Goal: Task Accomplishment & Management: Complete application form

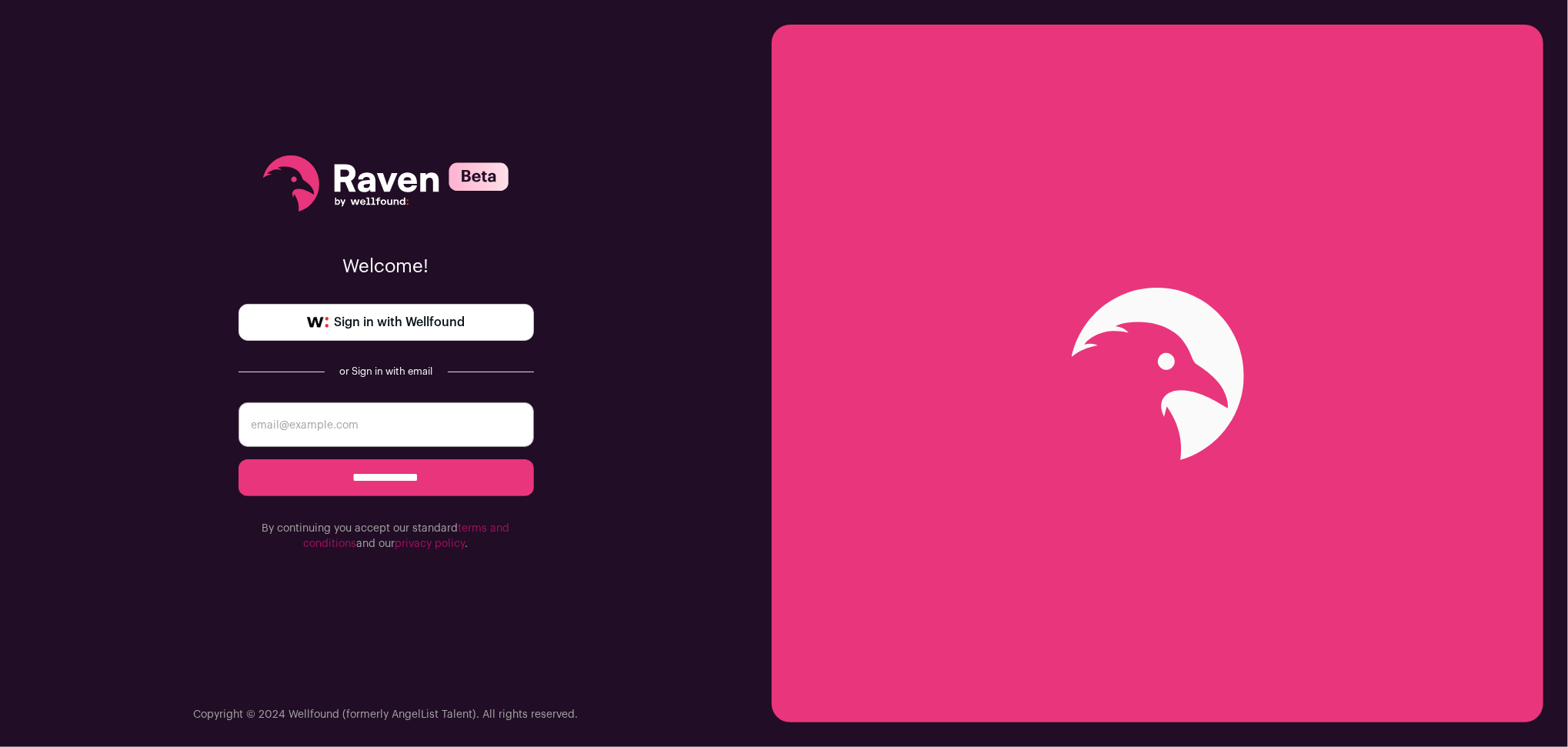
click at [427, 318] on span "Sign in with Wellfound" at bounding box center [400, 323] width 131 height 19
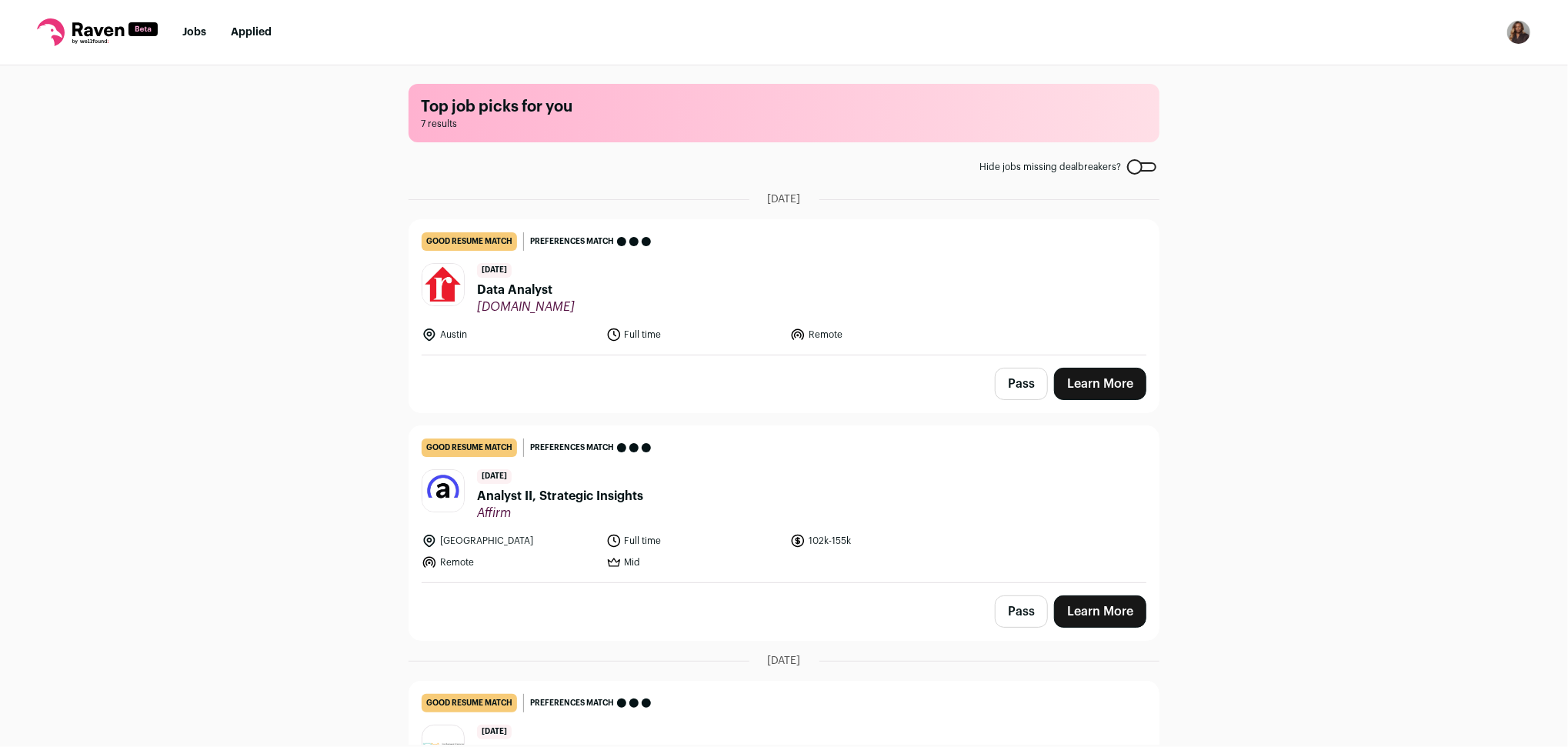
click at [758, 283] on header "8 days ago Data Analyst Realtor.com" at bounding box center [784, 289] width 725 height 51
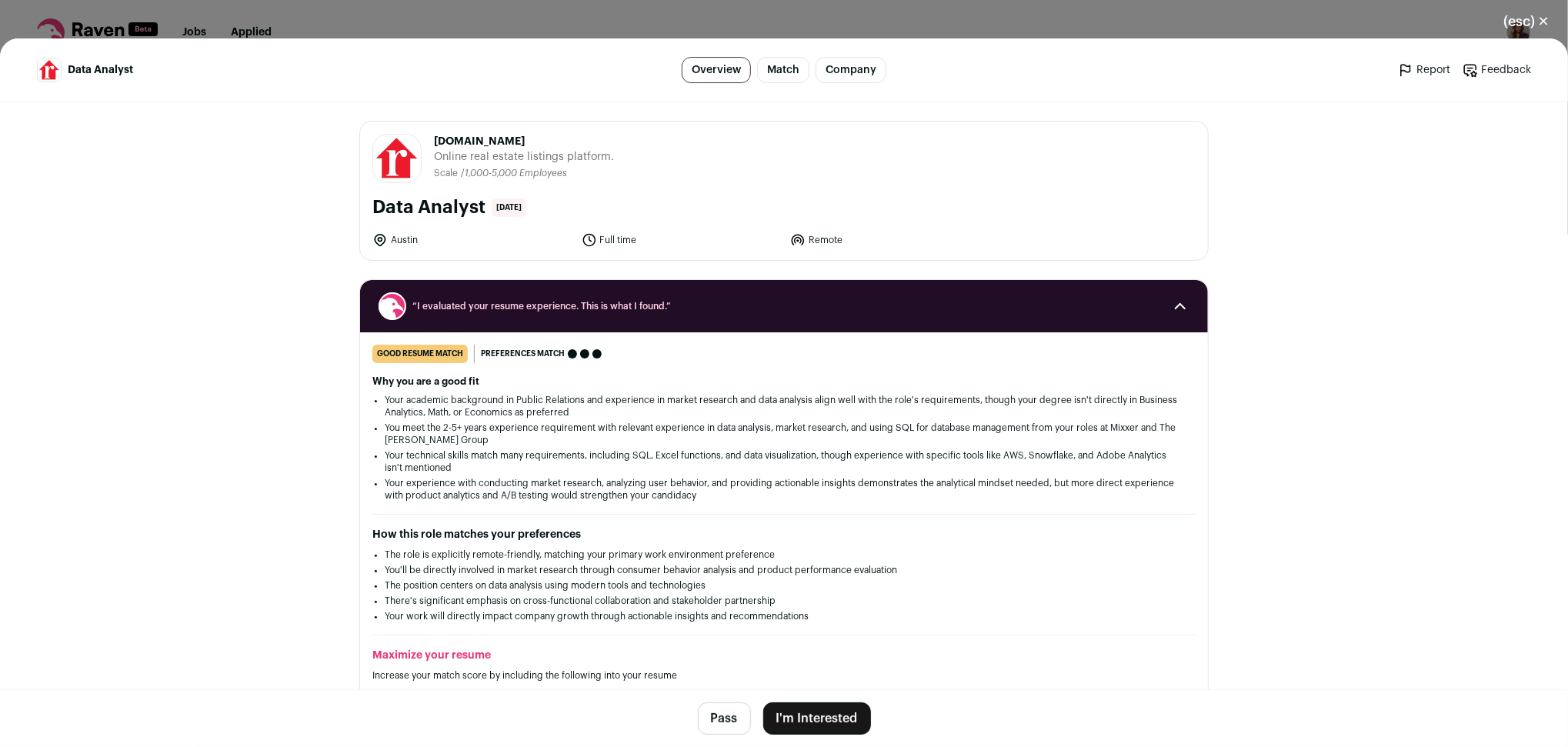
click at [816, 719] on button "I'm Interested" at bounding box center [817, 718] width 108 height 32
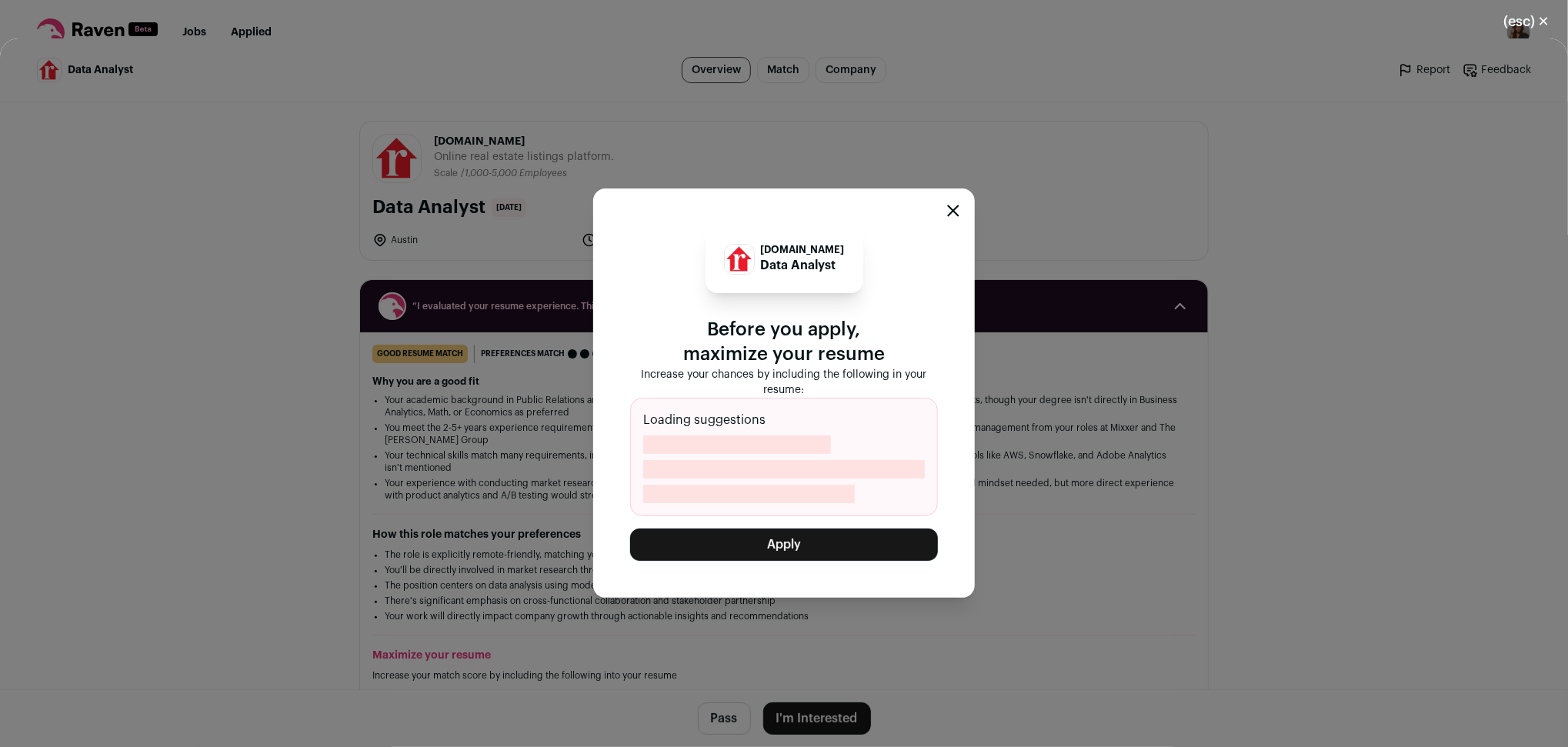
click at [799, 538] on button "Apply" at bounding box center [784, 545] width 307 height 32
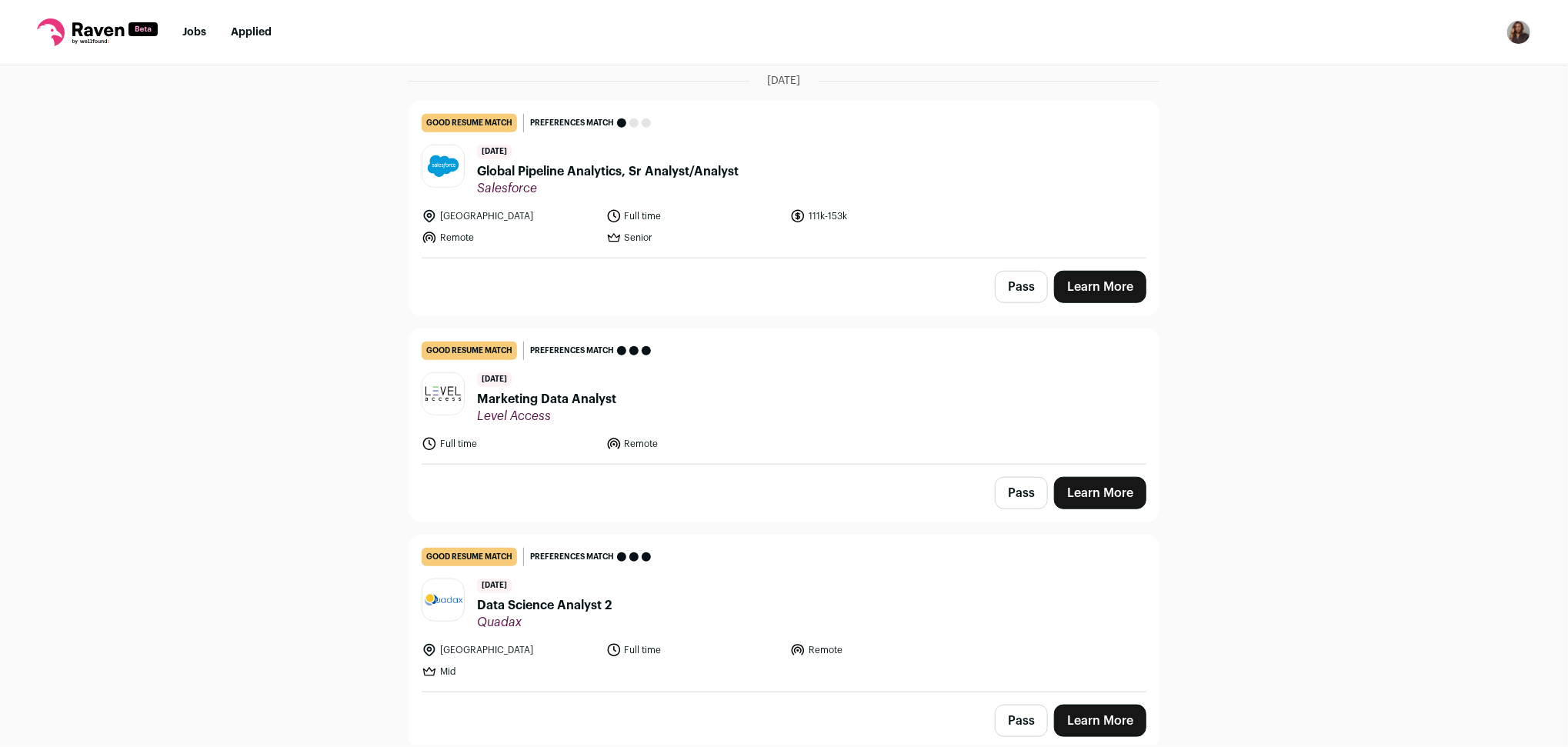
scroll to position [837, 0]
click at [1006, 709] on button "Pass" at bounding box center [1021, 719] width 53 height 32
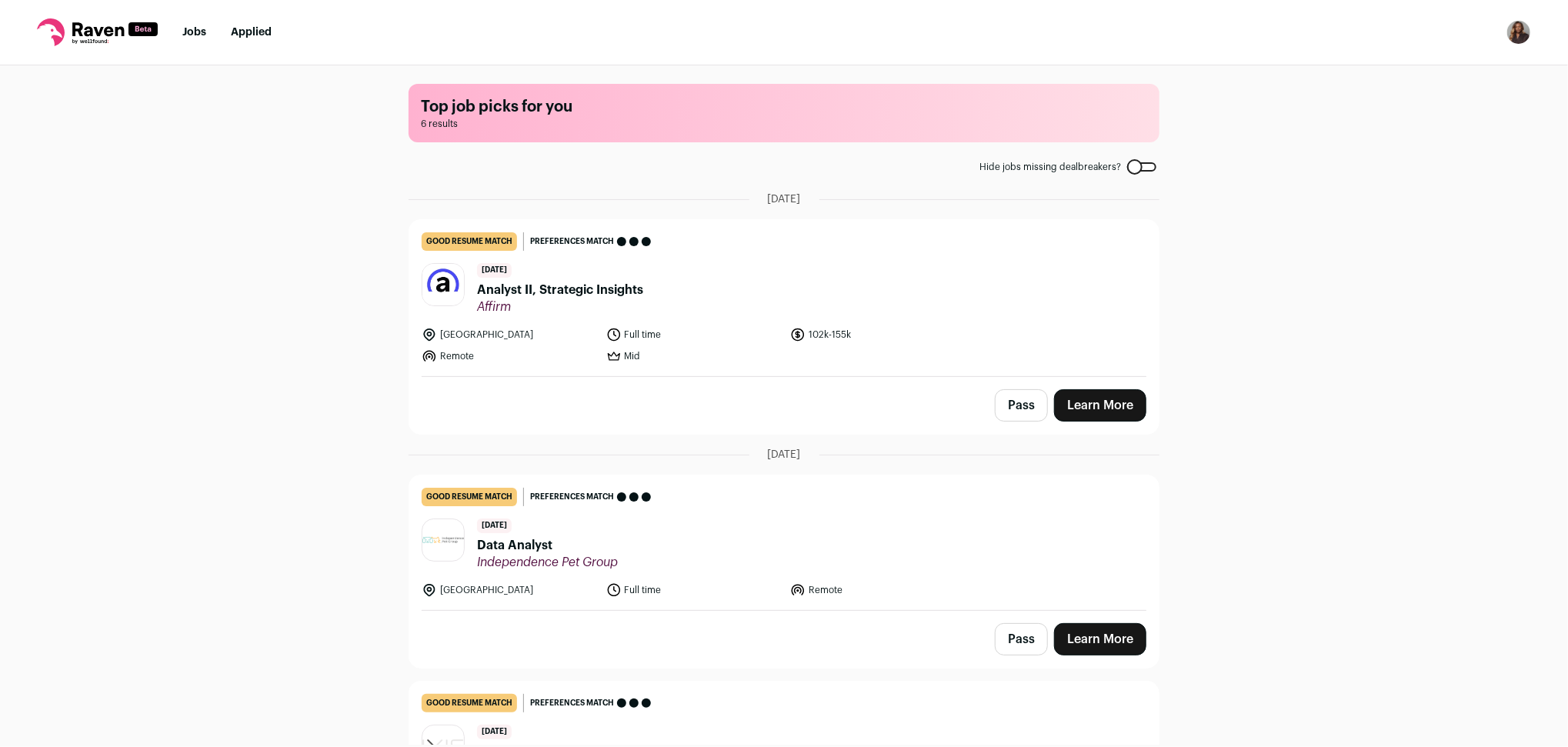
click at [1016, 411] on button "Pass" at bounding box center [1021, 406] width 53 height 32
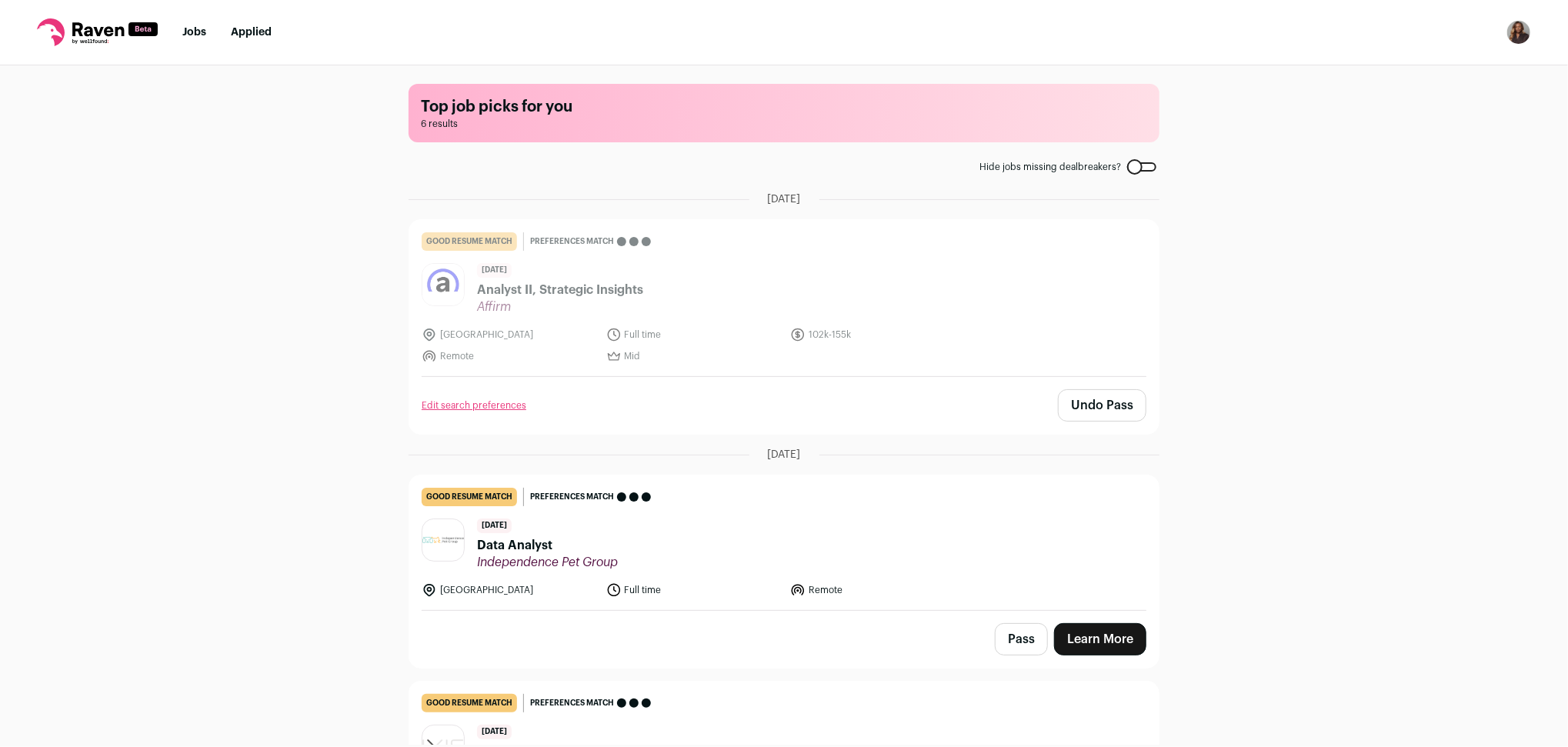
click at [1081, 401] on button "Undo Pass" at bounding box center [1103, 406] width 89 height 32
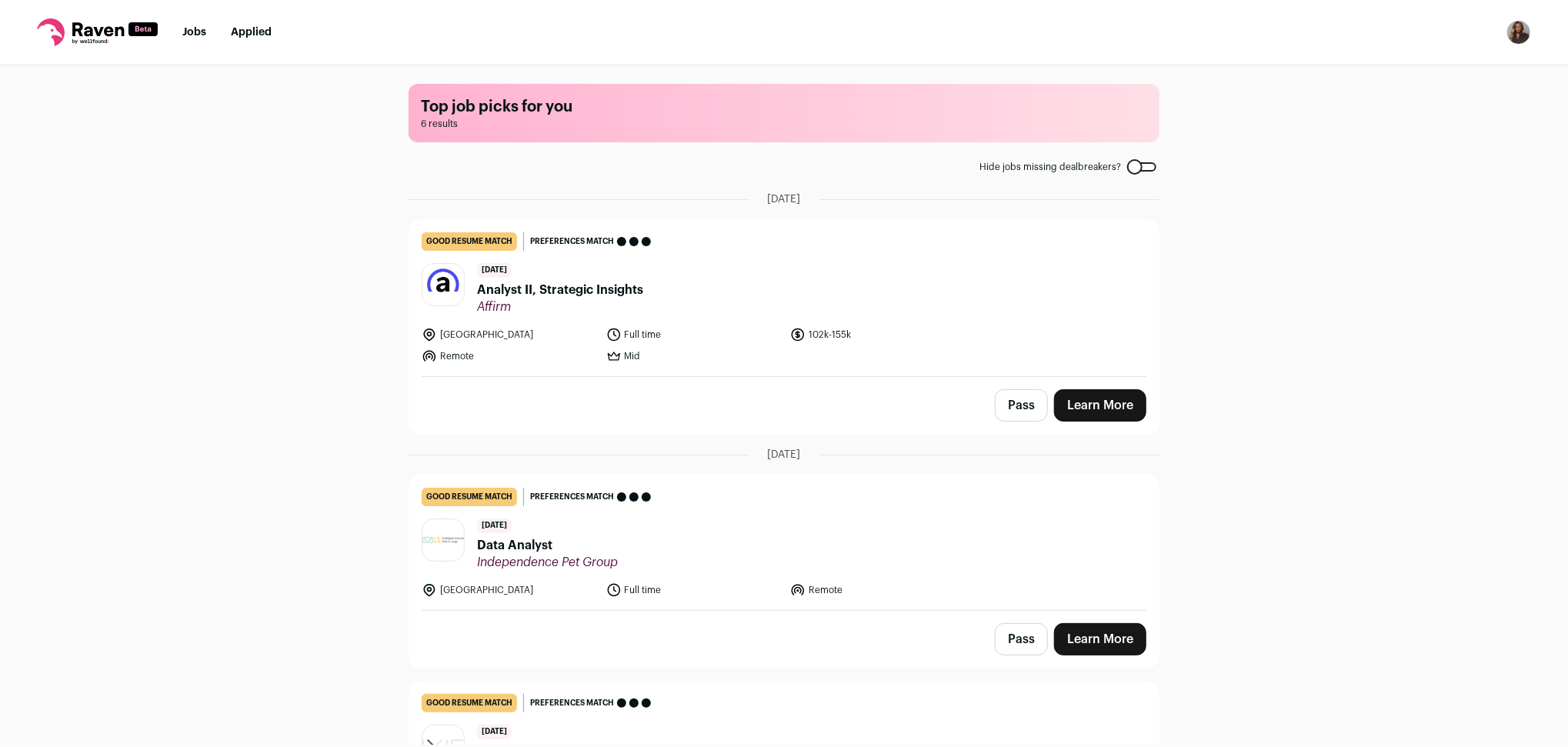
click at [741, 318] on link "good resume match You meet the must-have requirements but are missing some nice…" at bounding box center [783, 298] width 749 height 156
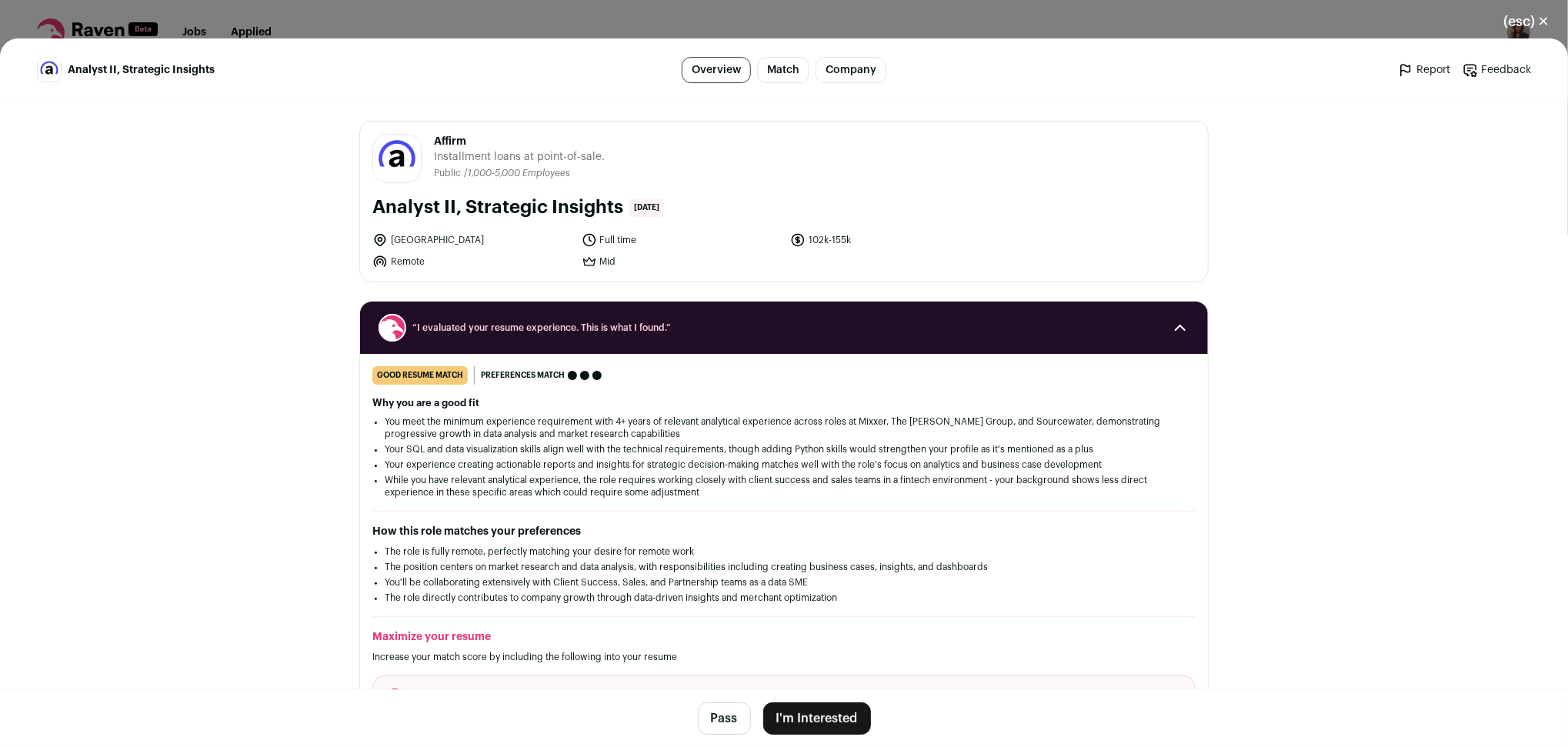
click at [772, 713] on button "I'm Interested" at bounding box center [817, 718] width 108 height 32
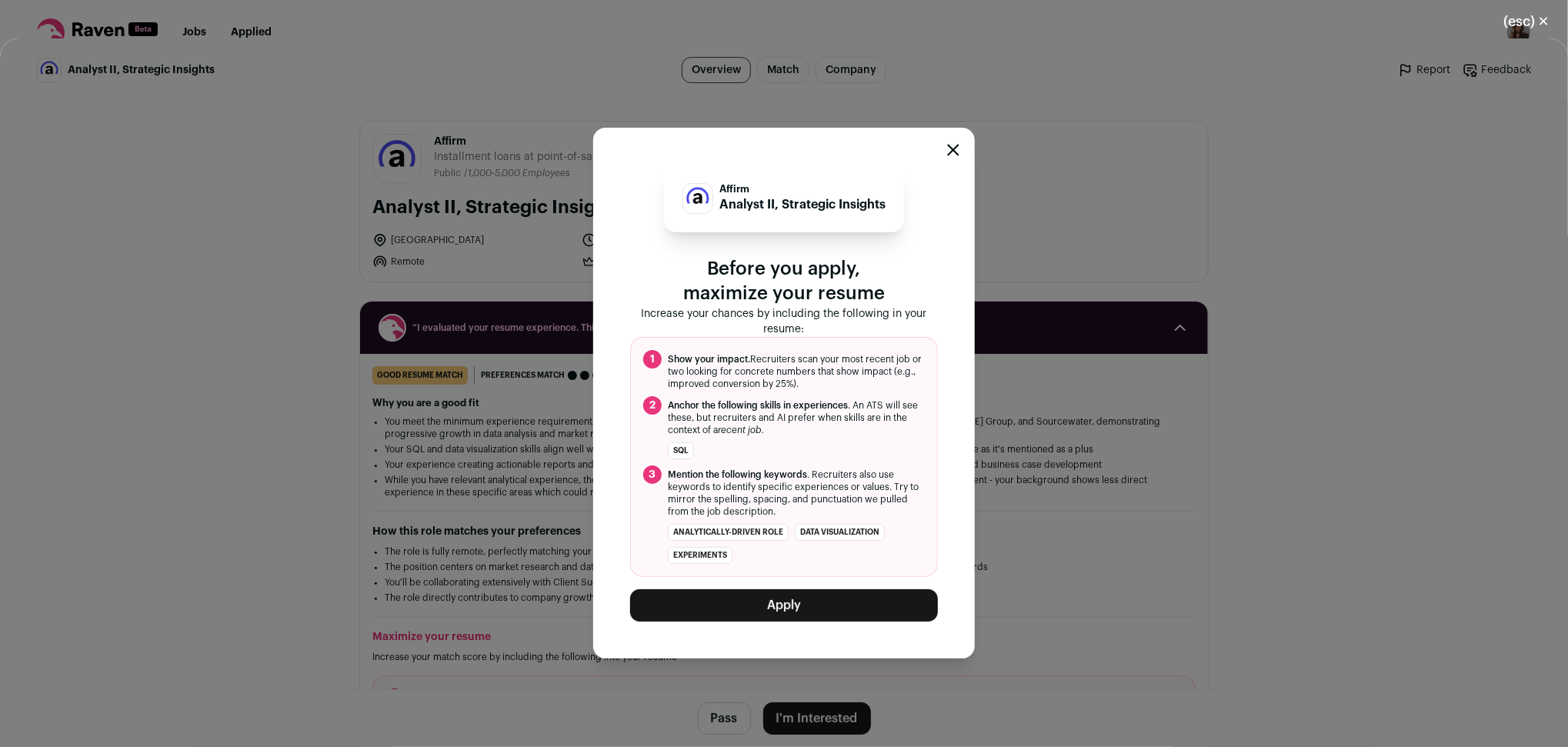
click at [794, 609] on button "Apply" at bounding box center [784, 605] width 307 height 32
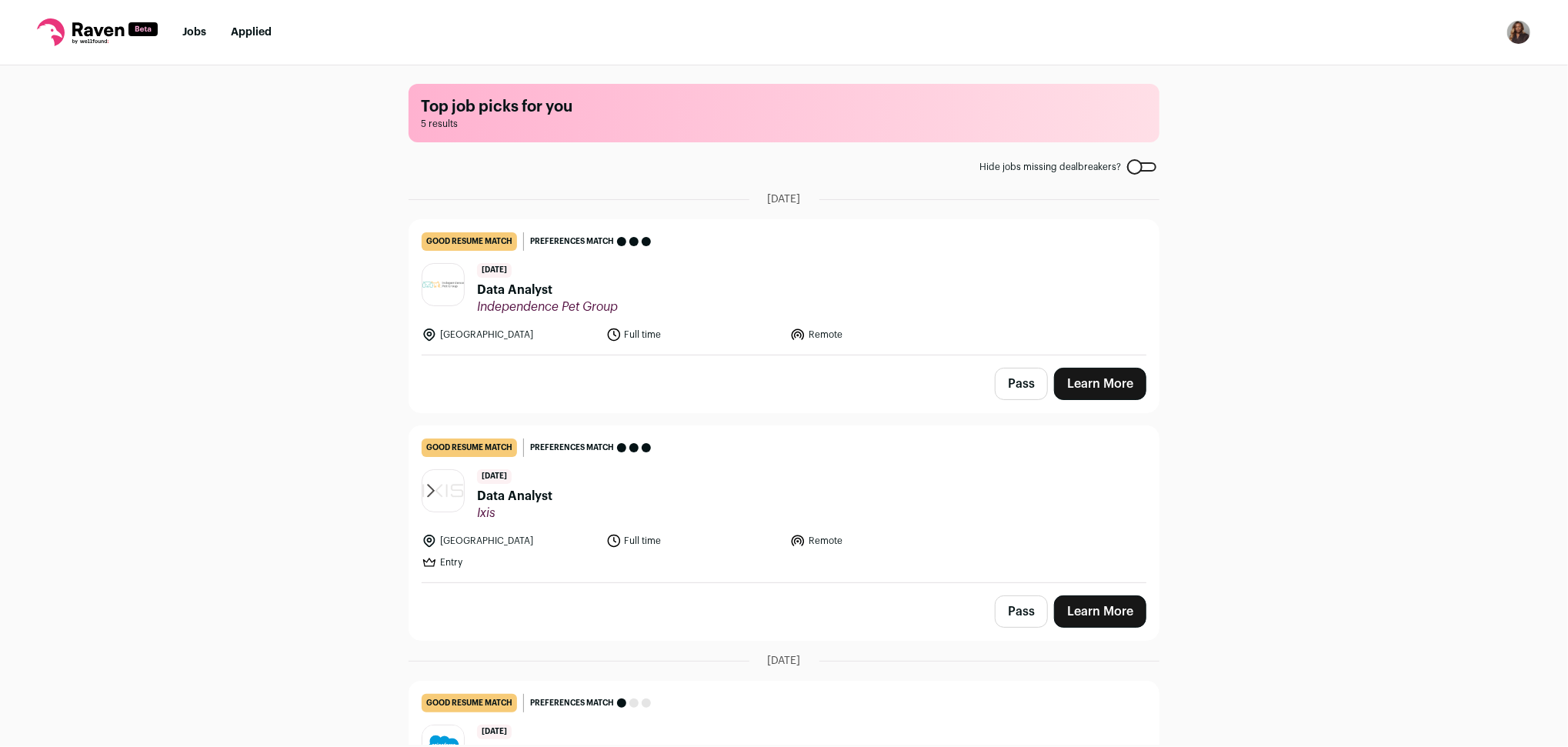
click at [1012, 381] on button "Pass" at bounding box center [1021, 384] width 53 height 32
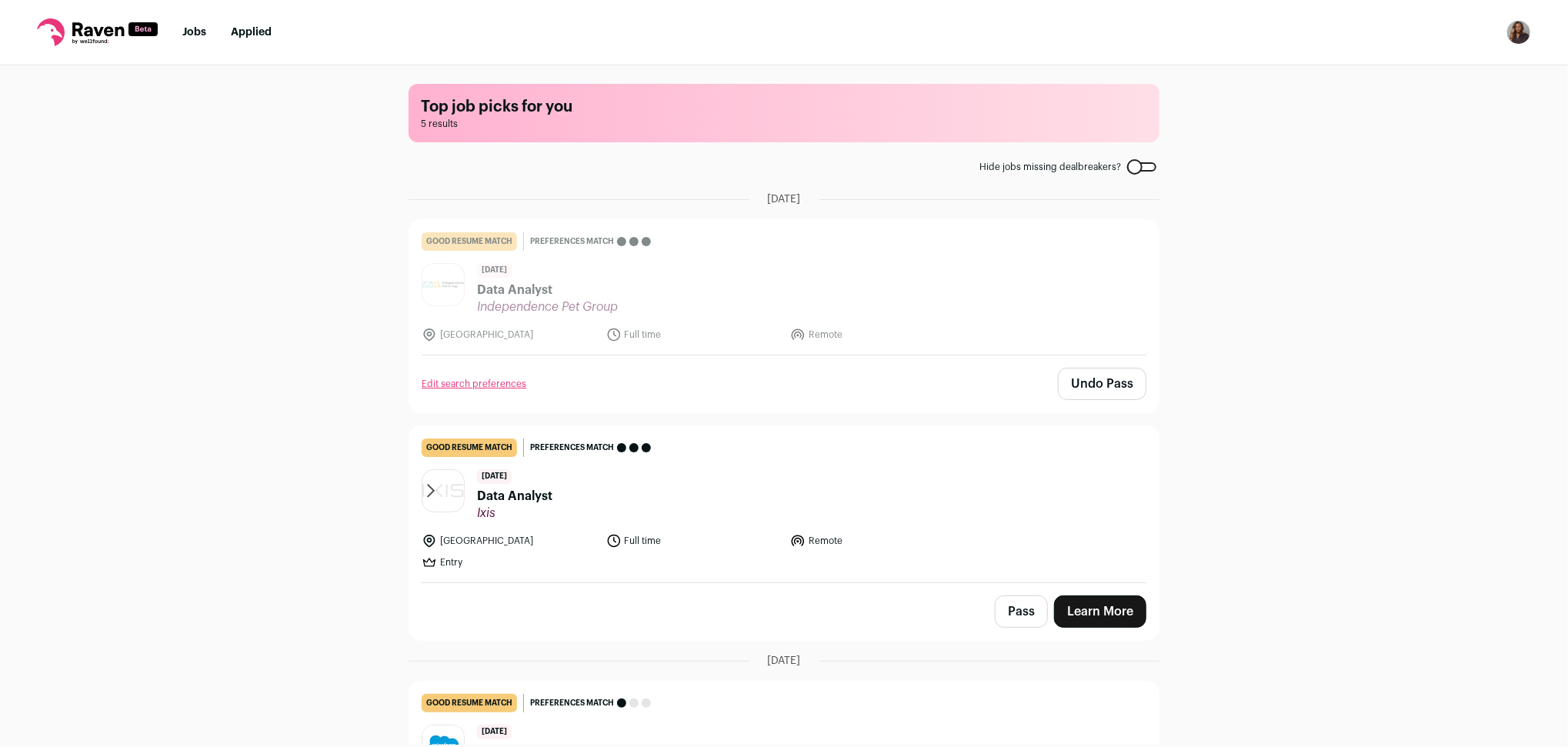
click at [1023, 609] on button "Pass" at bounding box center [1021, 611] width 53 height 32
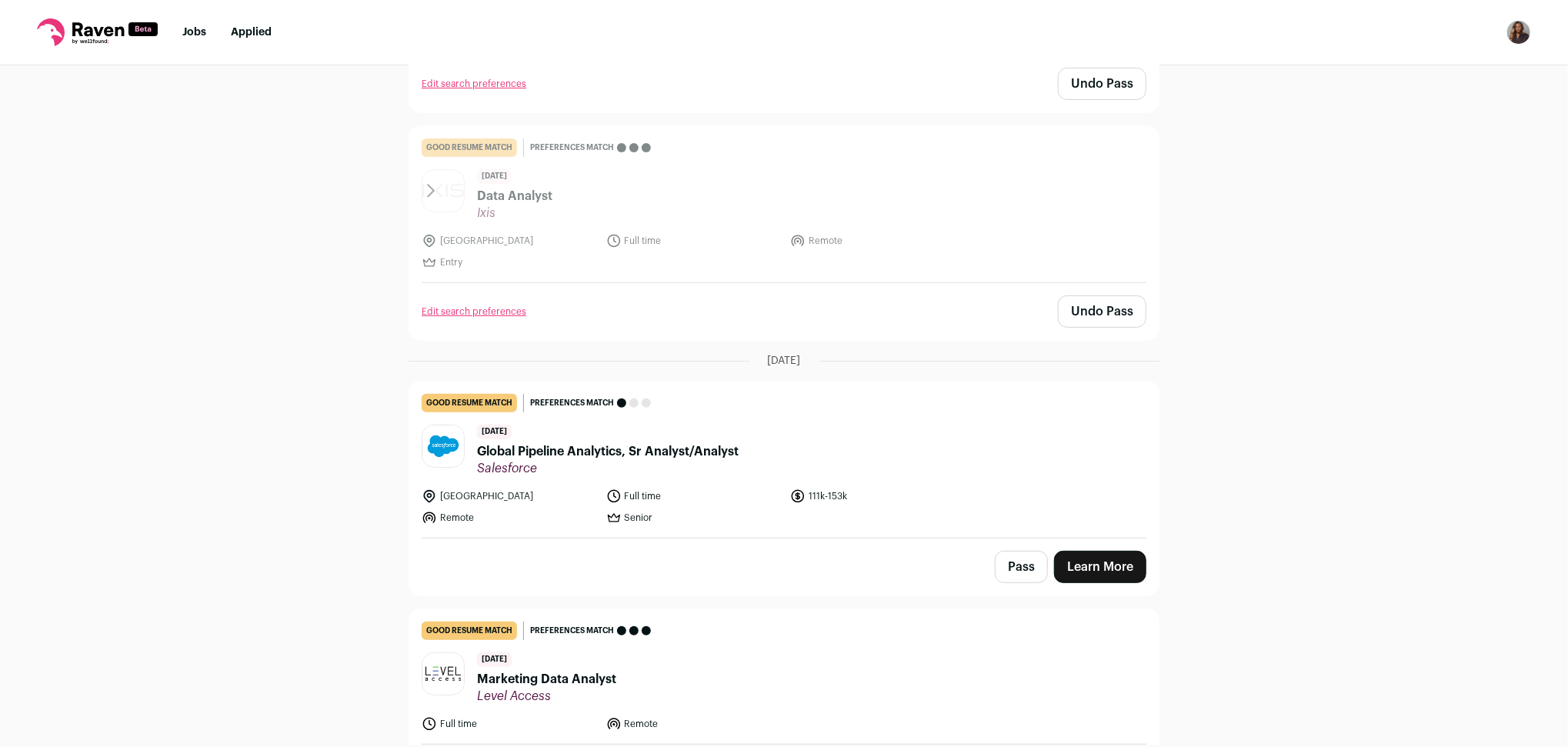
scroll to position [307, 0]
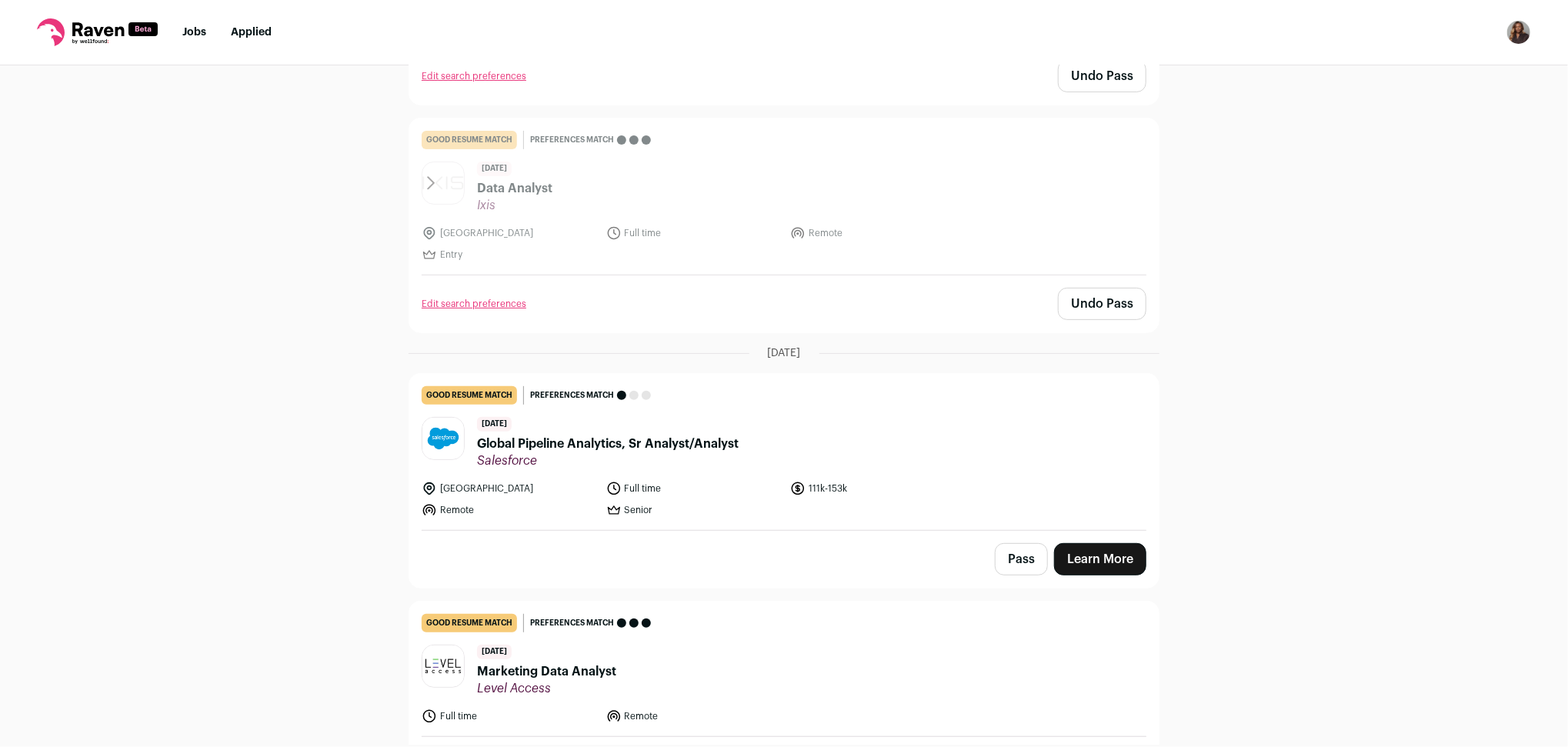
click at [1003, 562] on button "Pass" at bounding box center [1021, 559] width 53 height 32
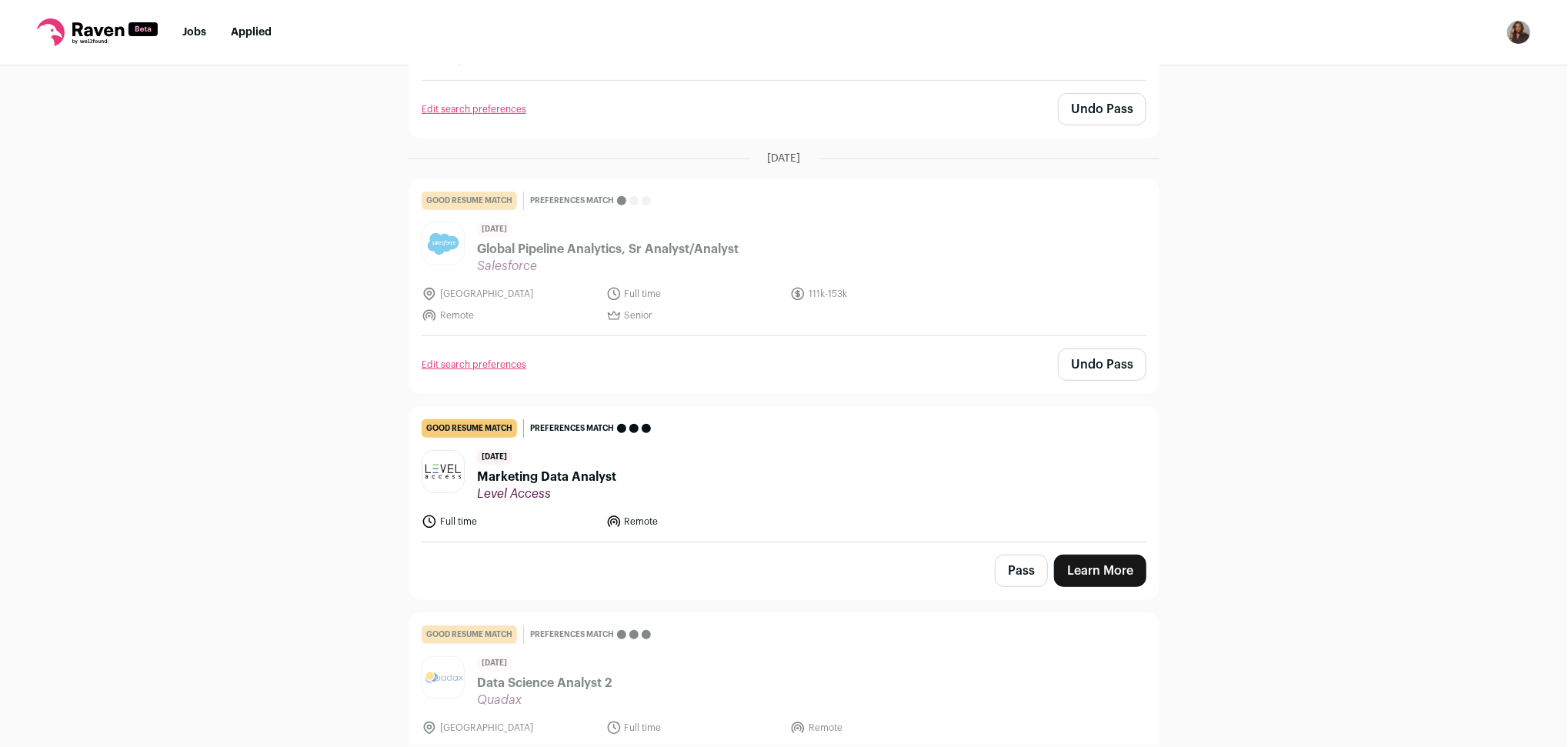
scroll to position [539, 0]
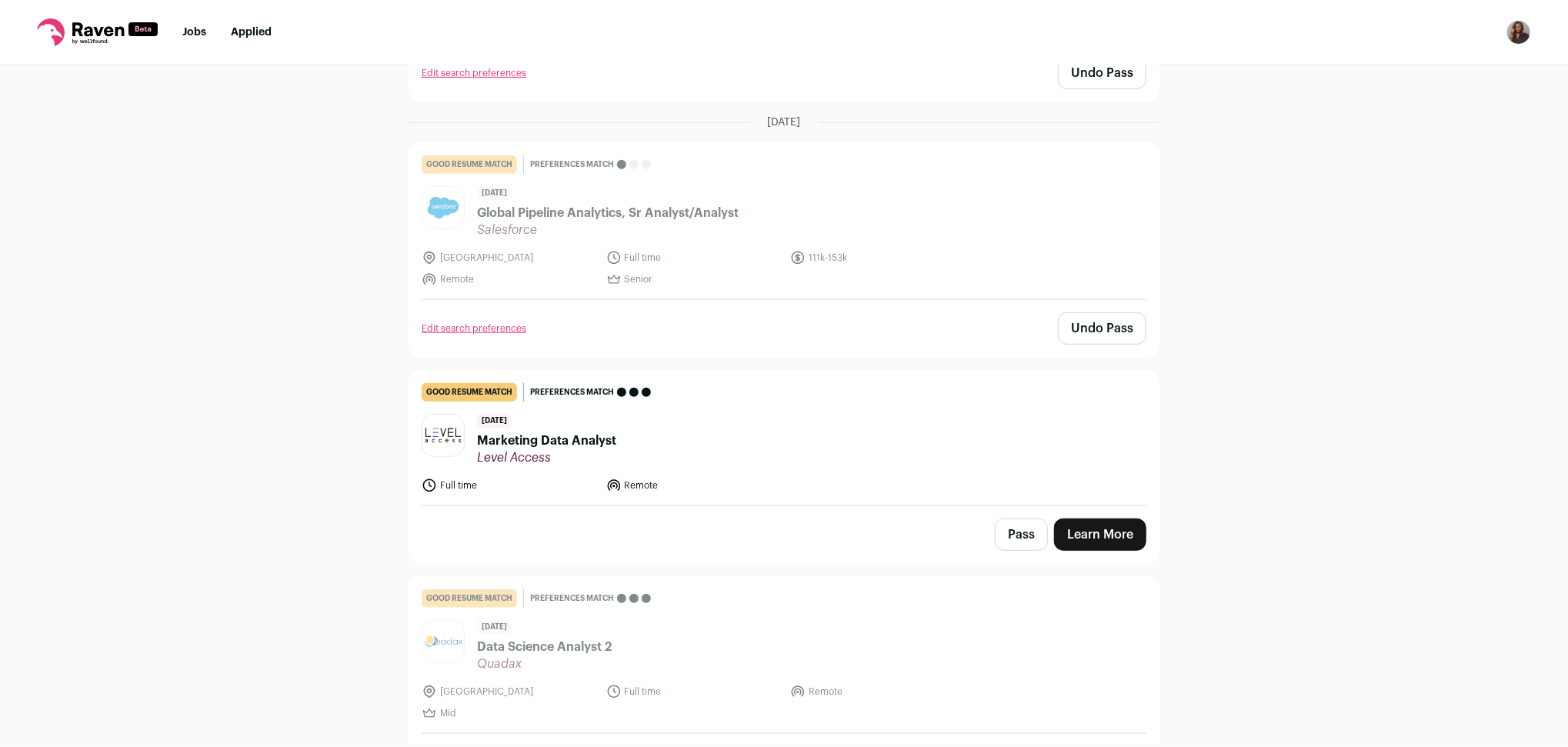
click at [1016, 538] on button "Pass" at bounding box center [1021, 534] width 53 height 32
